Goal: Task Accomplishment & Management: Manage account settings

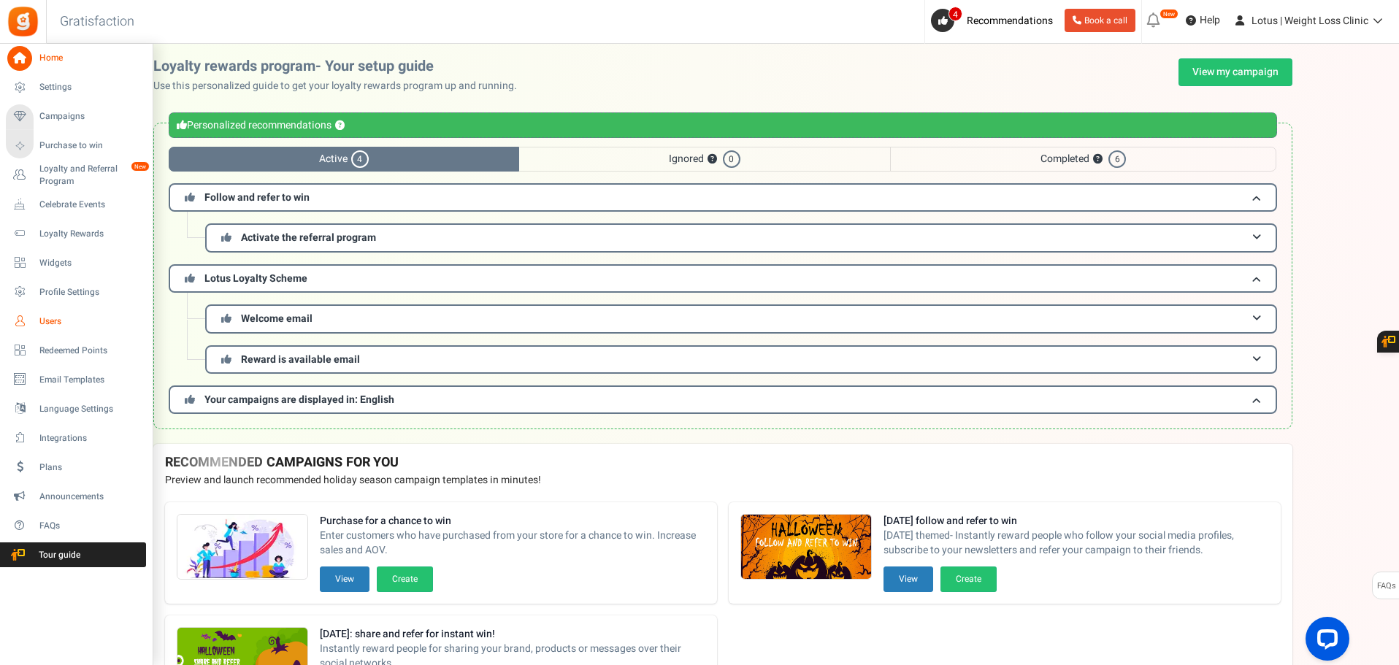
click at [51, 320] on span "Users" at bounding box center [90, 321] width 102 height 12
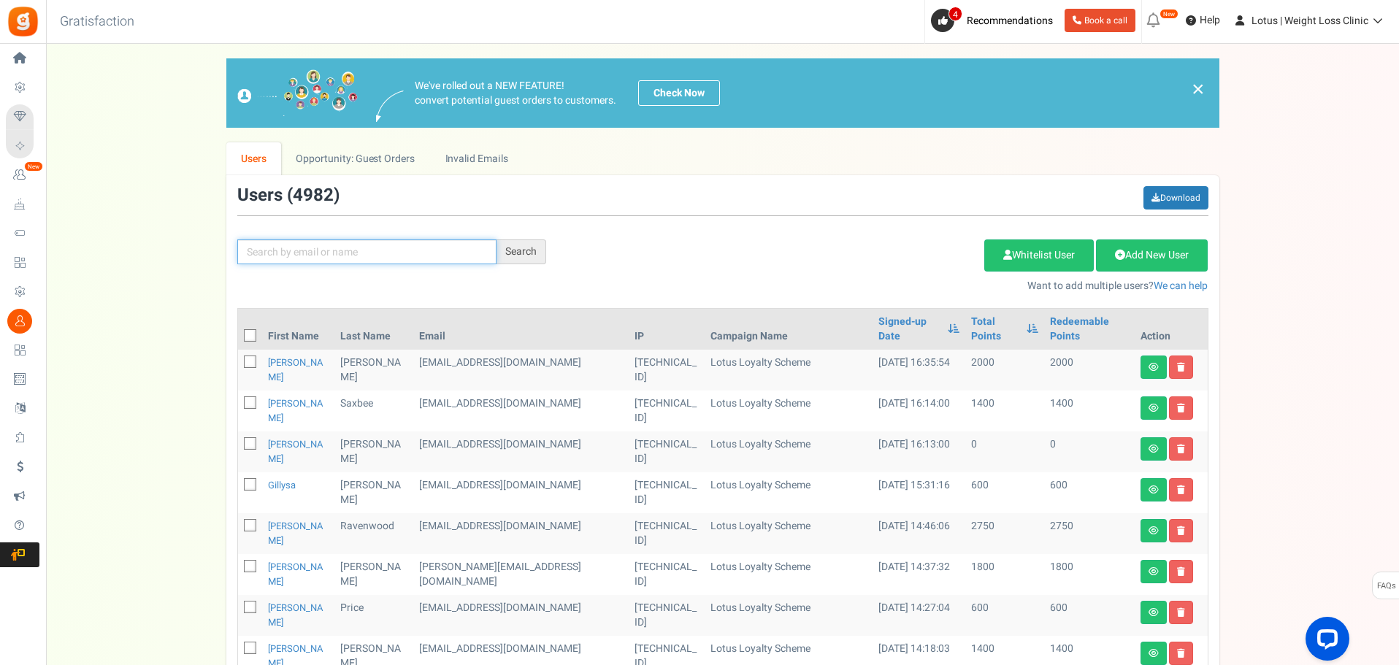
click at [397, 253] on input "text" at bounding box center [366, 252] width 259 height 25
type input "[PERSON_NAME]"
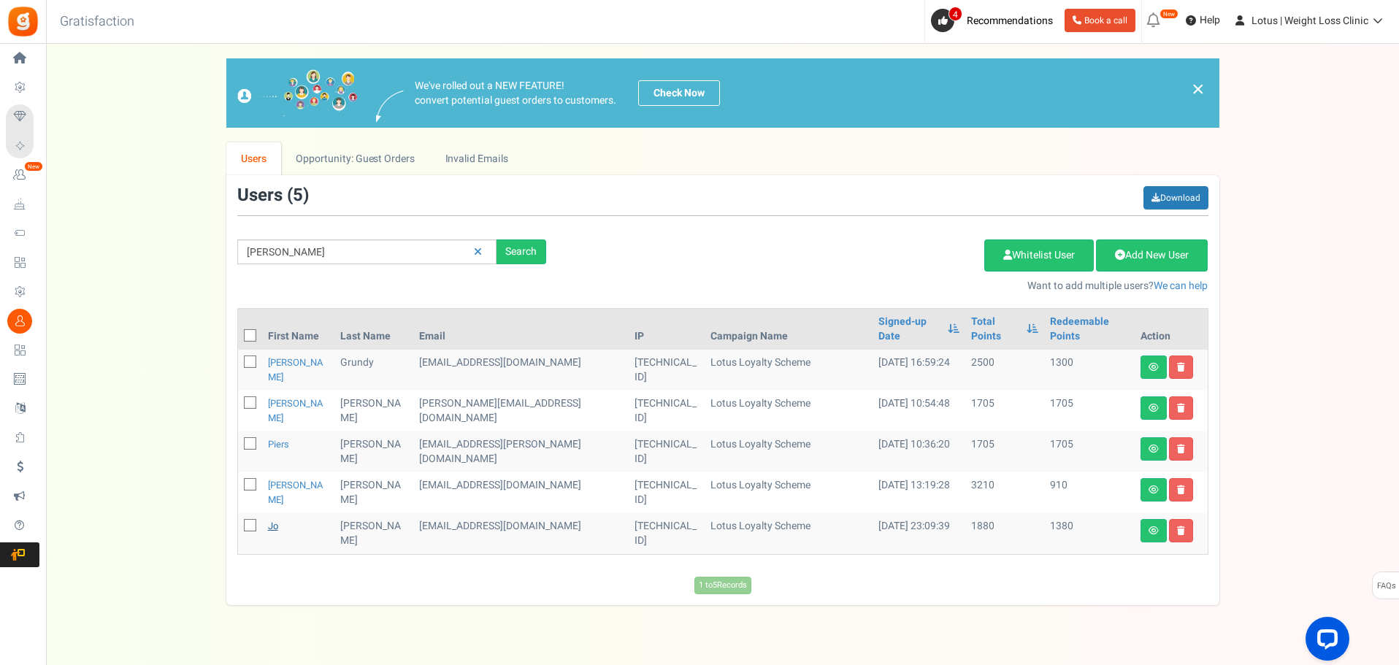
click at [269, 529] on link "Jo" at bounding box center [273, 526] width 10 height 14
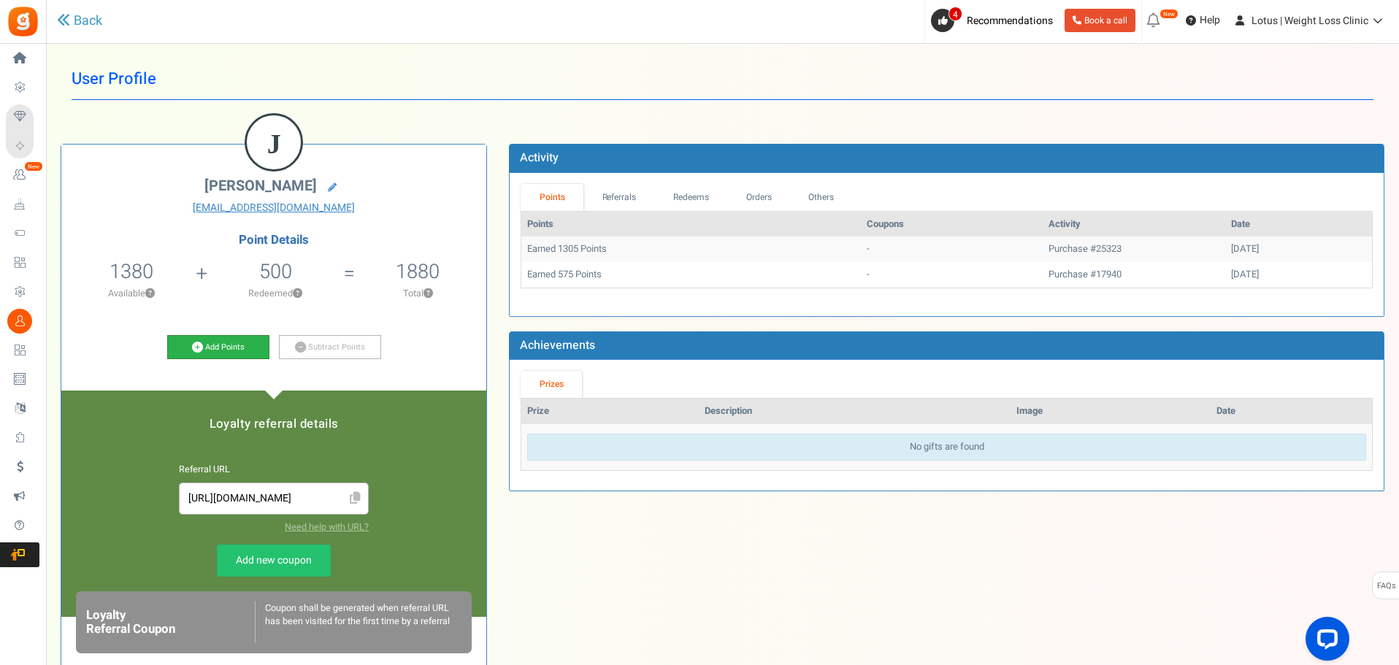
click at [240, 348] on link "Add Points" at bounding box center [218, 347] width 102 height 25
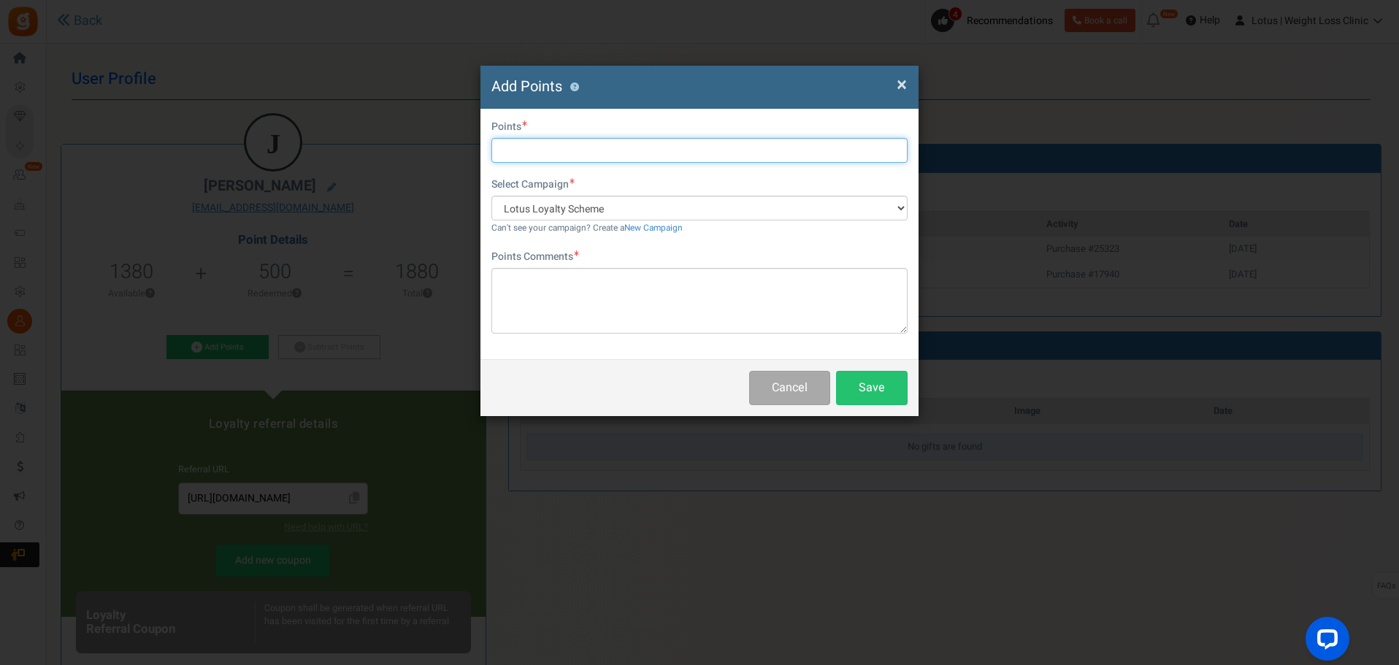
click at [547, 153] on input "text" at bounding box center [699, 150] width 416 height 25
type input "2000"
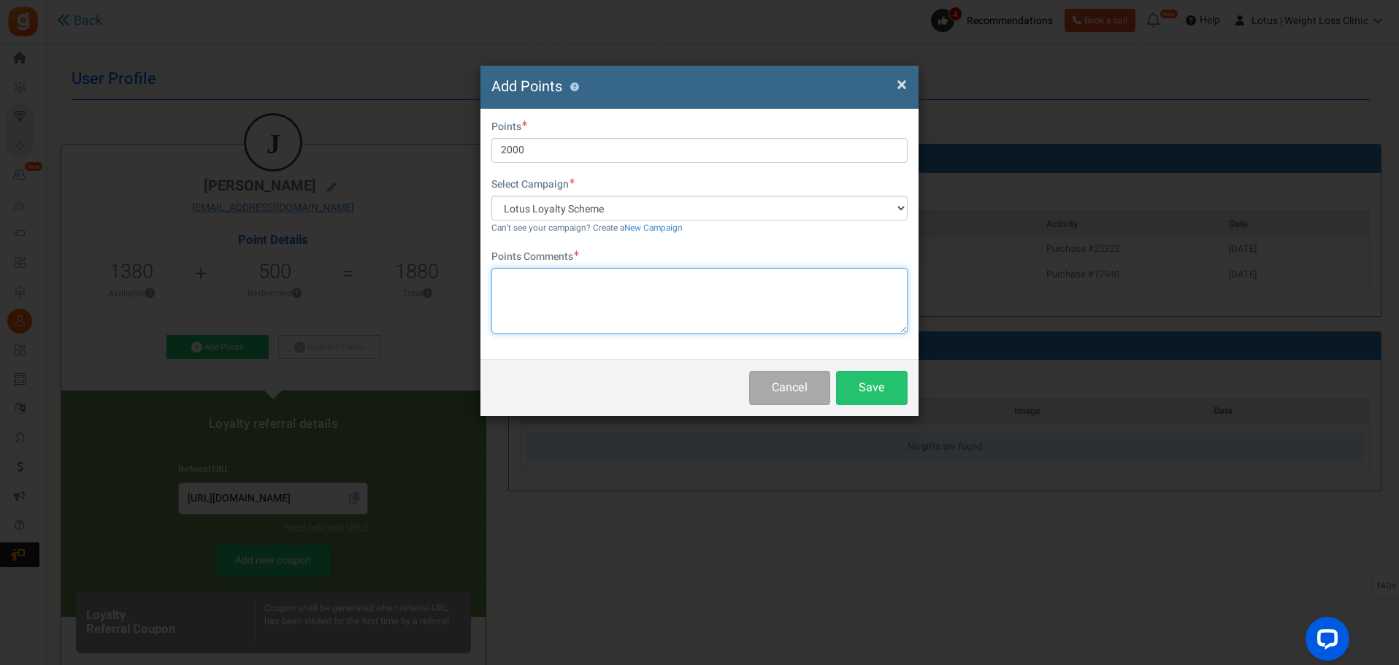
click at [558, 288] on textarea at bounding box center [699, 301] width 416 height 66
type textarea "GOG"
click at [860, 394] on button "Save" at bounding box center [872, 388] width 72 height 34
